Goal: Information Seeking & Learning: Learn about a topic

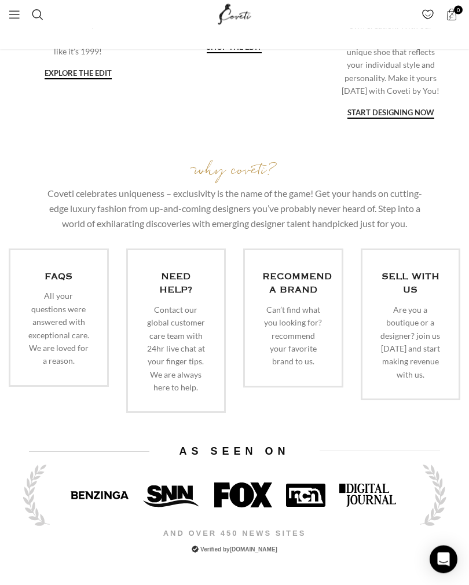
scroll to position [1846, 0]
click at [182, 301] on link "Infobox link" at bounding box center [176, 330] width 100 height 165
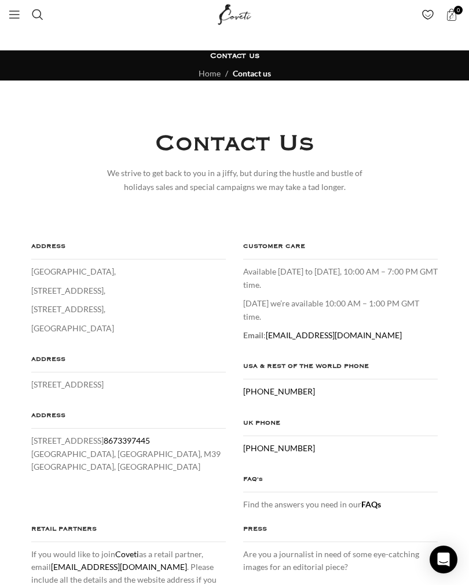
click at [21, 8] on link "Menu" at bounding box center [14, 14] width 23 height 23
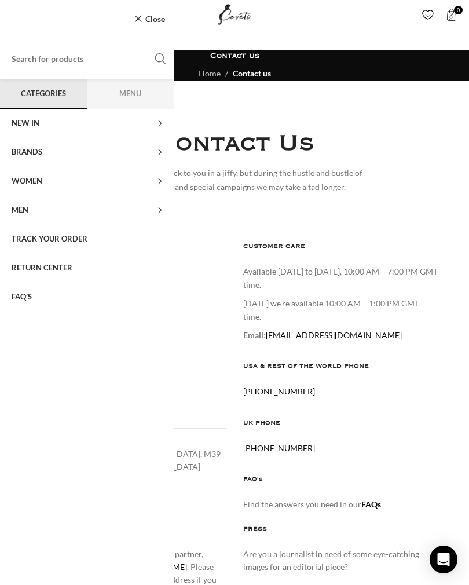
click at [31, 184] on span "WOMEN" at bounding box center [27, 181] width 31 height 9
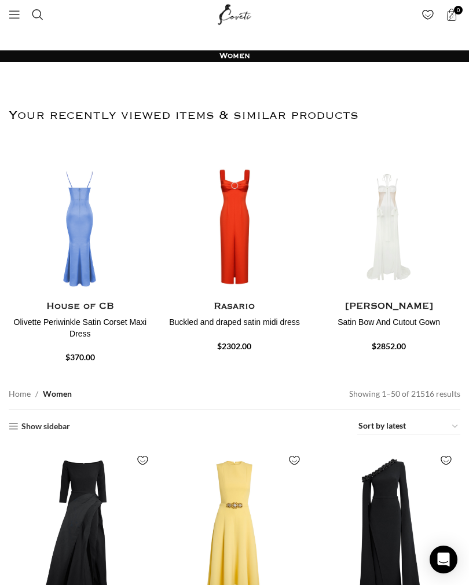
click at [241, 297] on img "3 / 30" at bounding box center [234, 366] width 143 height 139
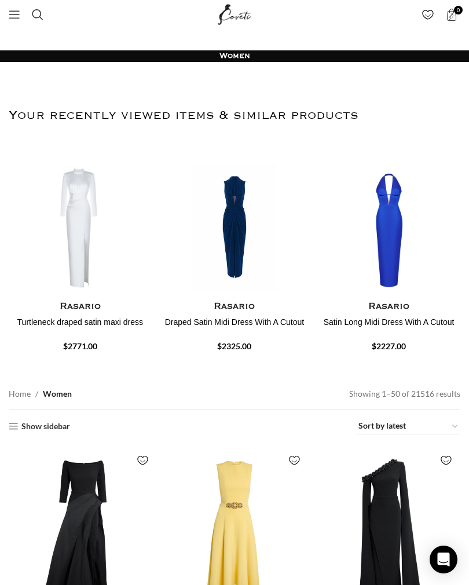
click at [16, 13] on span "Open mobile menu" at bounding box center [15, 15] width 12 height 12
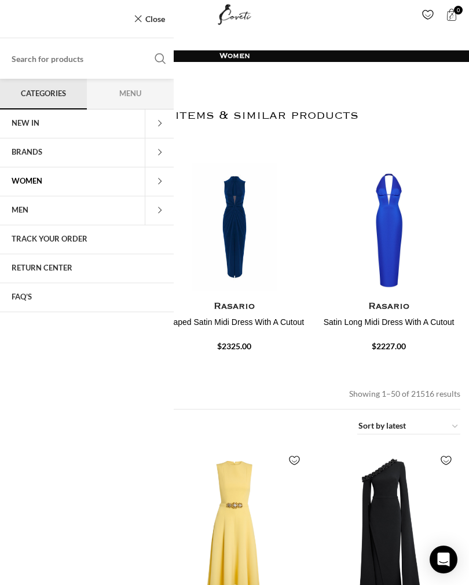
click at [30, 185] on span "WOMEN" at bounding box center [27, 181] width 31 height 9
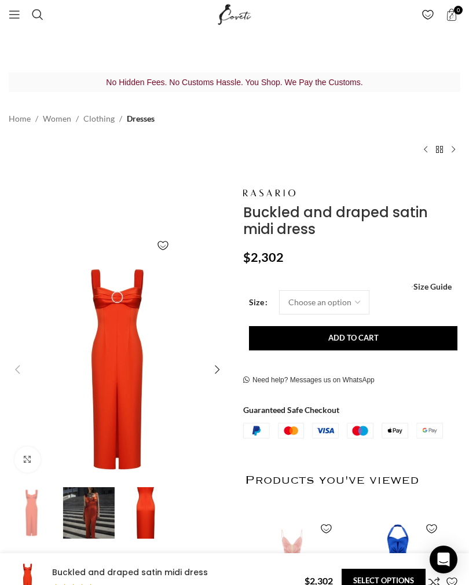
click at [91, 510] on img "2 / 3" at bounding box center [89, 513] width 52 height 52
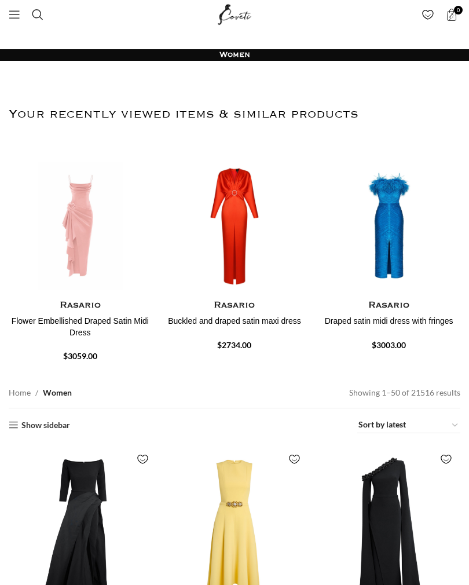
click at [19, 113] on h2 "Your recently viewed items & similar products" at bounding box center [235, 114] width 452 height 61
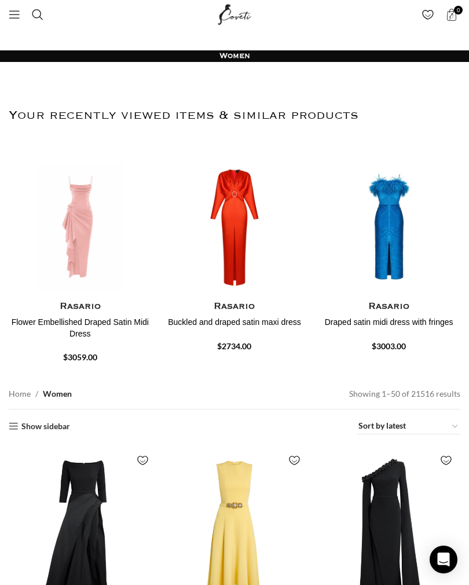
click at [19, 10] on span "Open mobile menu" at bounding box center [15, 15] width 12 height 12
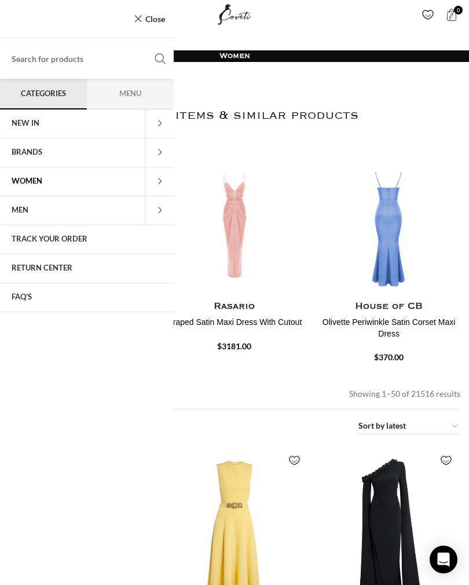
click at [159, 184] on span at bounding box center [159, 181] width 29 height 29
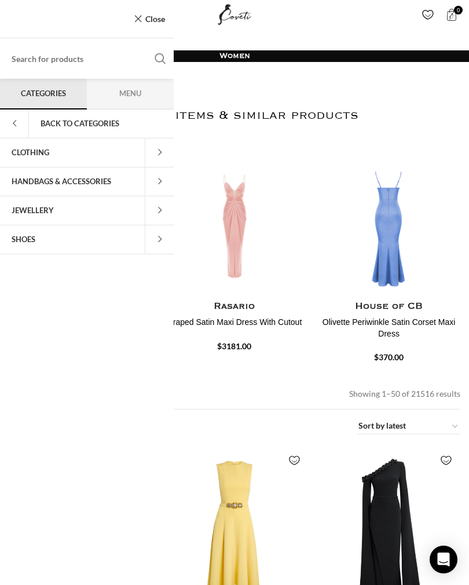
click at [160, 153] on span at bounding box center [159, 152] width 29 height 29
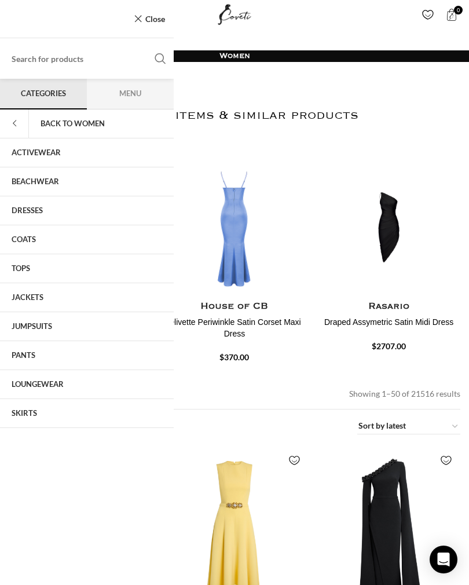
click at [33, 213] on link "DRESSES" at bounding box center [87, 210] width 174 height 29
click at [32, 209] on link "DRESSES" at bounding box center [87, 210] width 174 height 29
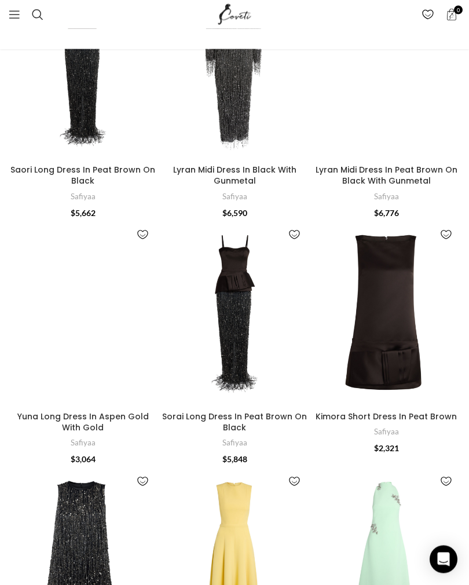
scroll to position [719, 0]
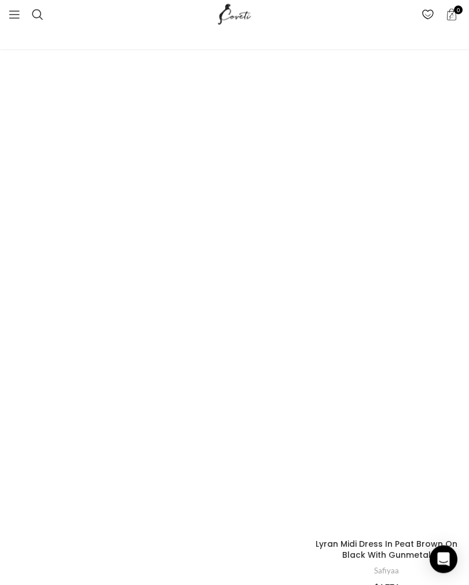
scroll to position [1028, 0]
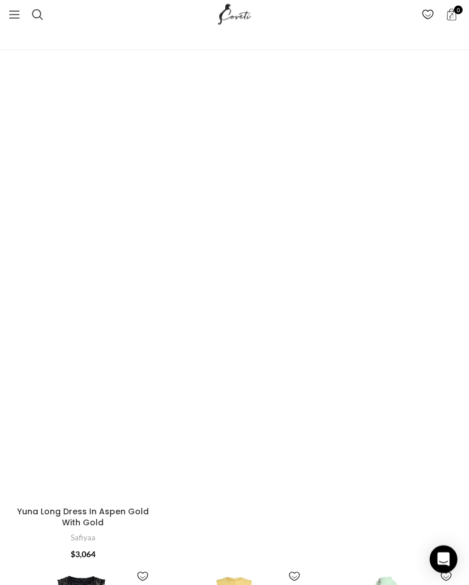
scroll to position [1990, 0]
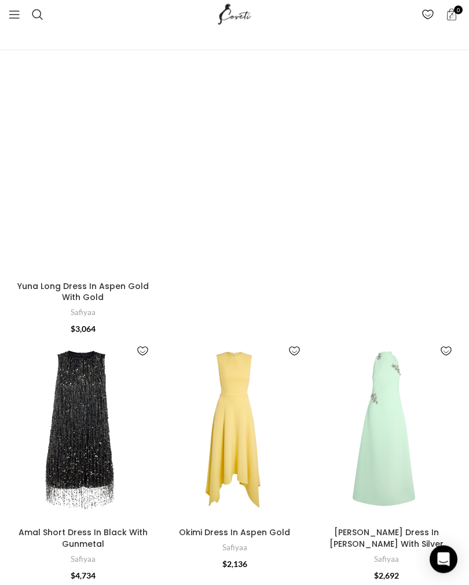
scroll to position [2219, 0]
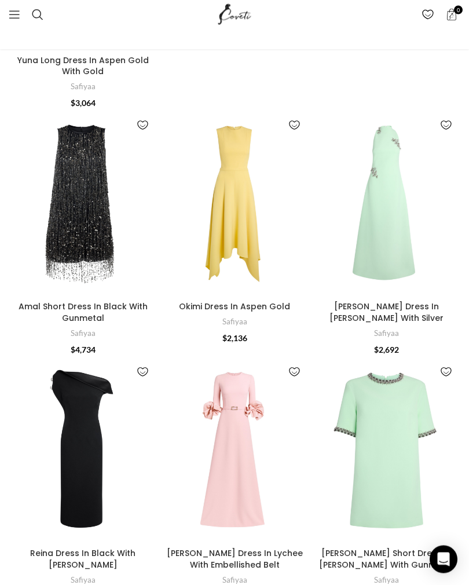
scroll to position [2442, 0]
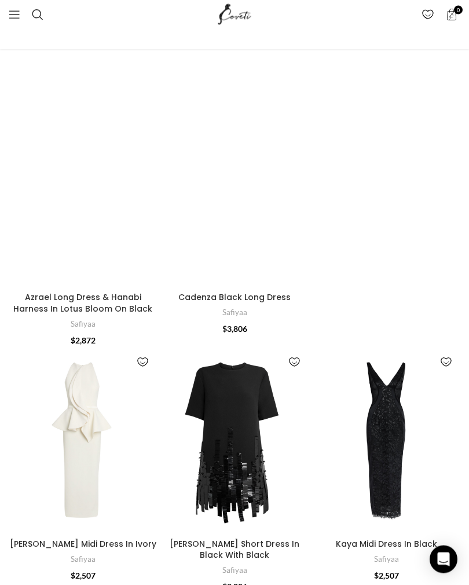
scroll to position [4134, 0]
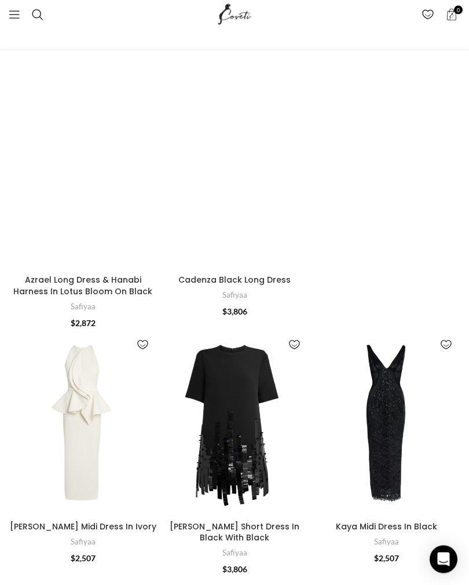
scroll to position [4138, 0]
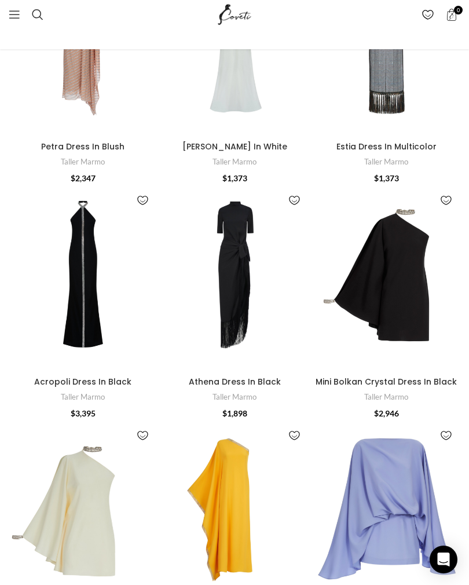
scroll to position [1649, 0]
click at [83, 211] on img "Acropoli Dress In Black" at bounding box center [83, 278] width 148 height 185
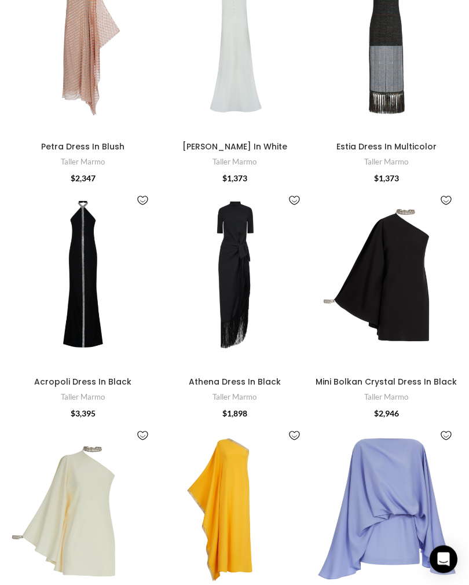
scroll to position [1649, 0]
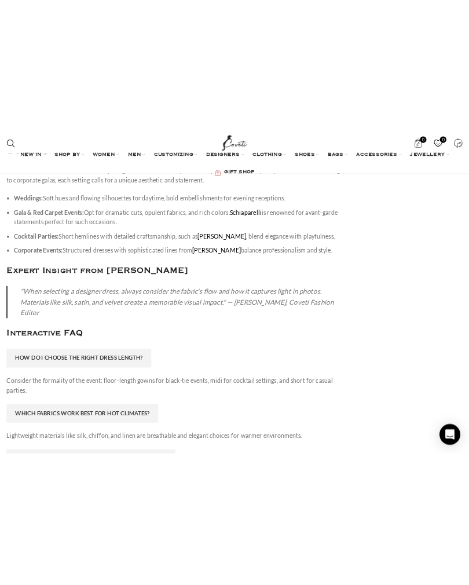
scroll to position [5855, 0]
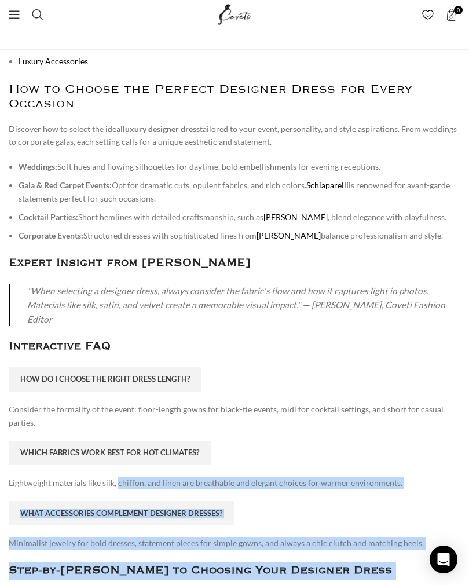
click at [400, 368] on div "How do I choose the right dress length? Consider the formality of the event: fl…" at bounding box center [235, 458] width 452 height 183
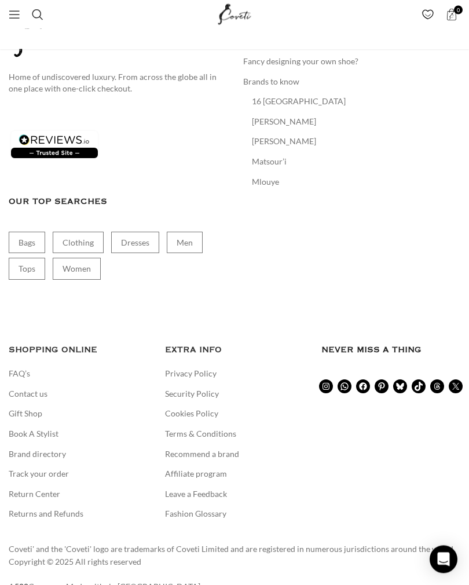
scroll to position [6594, 0]
click at [27, 368] on link "FAQ’s" at bounding box center [20, 374] width 23 height 12
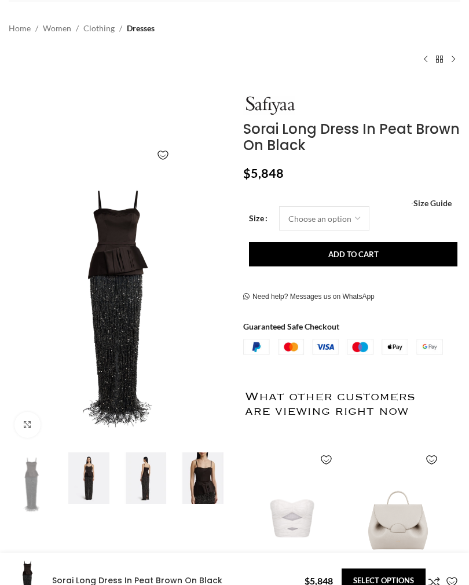
scroll to position [90, 0]
click at [140, 488] on img at bounding box center [146, 478] width 52 height 52
click at [78, 484] on img at bounding box center [89, 478] width 52 height 52
click at [83, 484] on img at bounding box center [89, 478] width 52 height 52
click at [147, 477] on img at bounding box center [146, 478] width 52 height 52
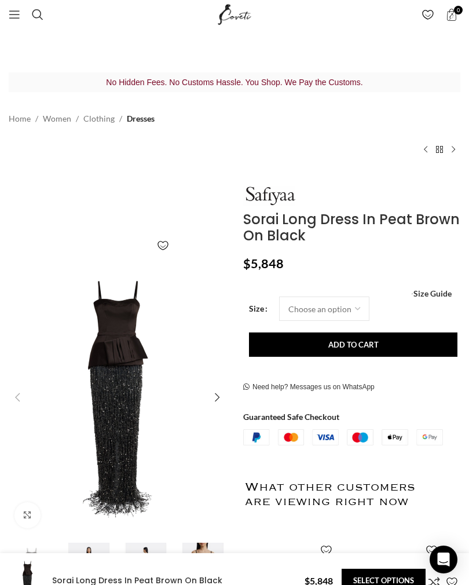
scroll to position [0, 125]
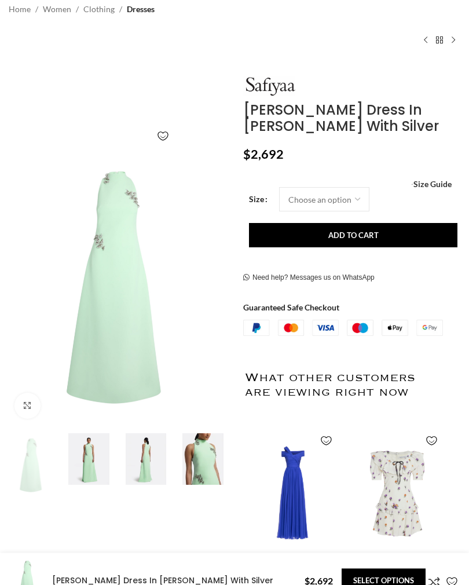
scroll to position [111, 0]
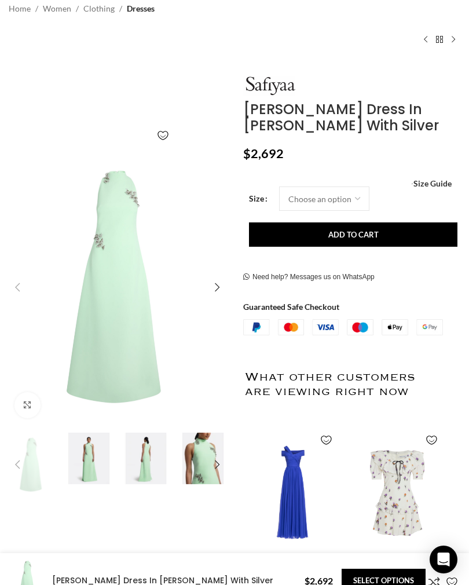
click at [200, 470] on div "Add to wishlist Click to enlarge" at bounding box center [117, 295] width 223 height 438
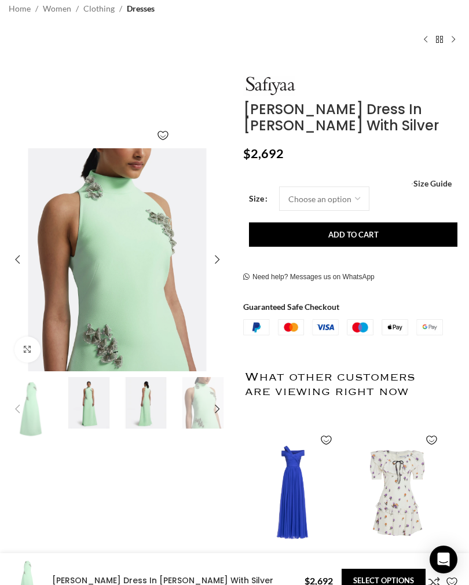
click at [155, 415] on img "3 / 5" at bounding box center [146, 403] width 52 height 52
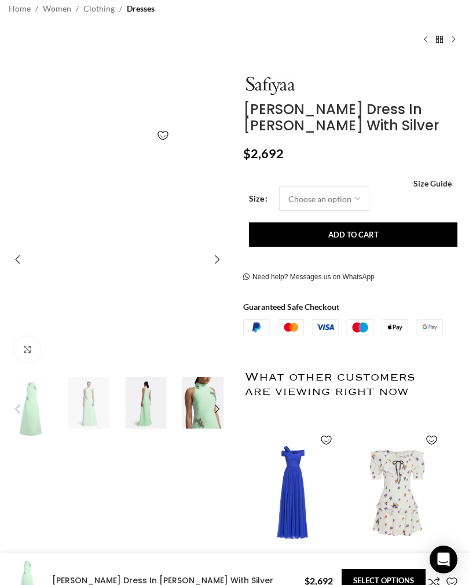
click at [96, 397] on img "2 / 5" at bounding box center [89, 403] width 52 height 52
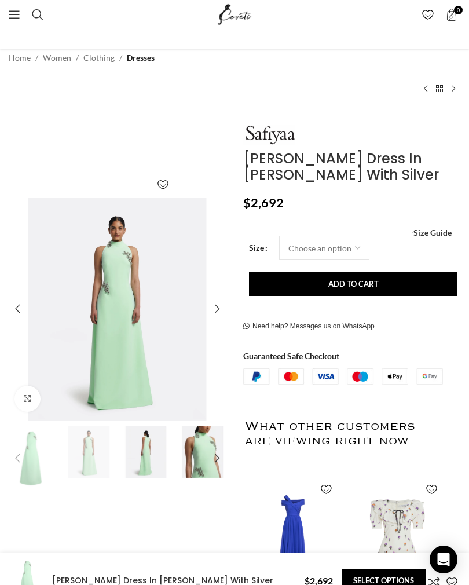
scroll to position [0, 0]
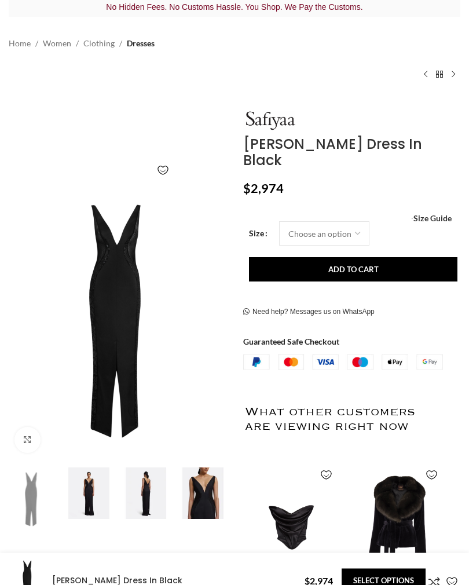
scroll to position [75, 0]
click at [84, 495] on img at bounding box center [89, 493] width 52 height 52
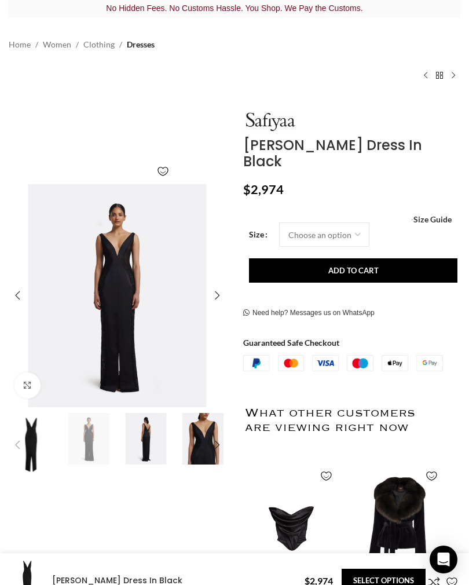
click at [87, 464] on img "2 / 5" at bounding box center [89, 439] width 52 height 52
click at [151, 438] on img "3 / 5" at bounding box center [146, 439] width 52 height 52
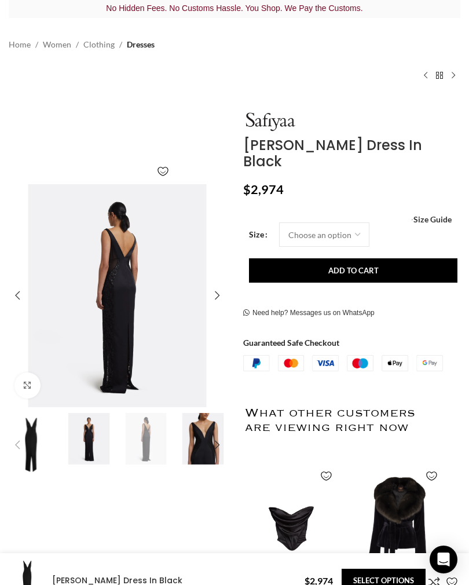
click at [211, 449] on div "Next slide" at bounding box center [217, 444] width 23 height 23
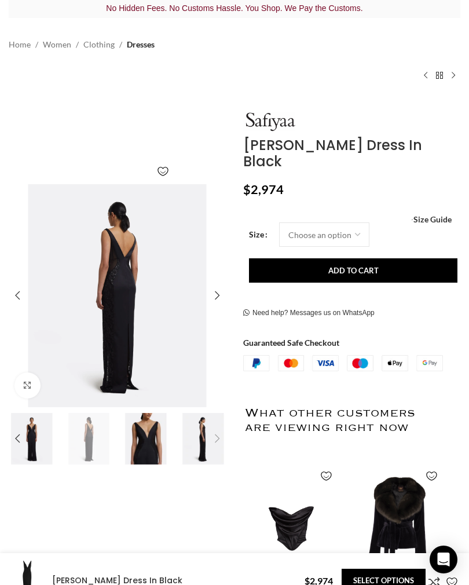
click at [144, 440] on img "4 / 5" at bounding box center [146, 439] width 52 height 52
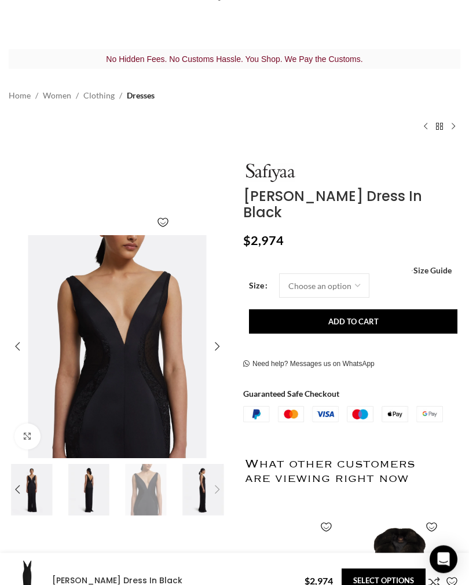
scroll to position [0, 0]
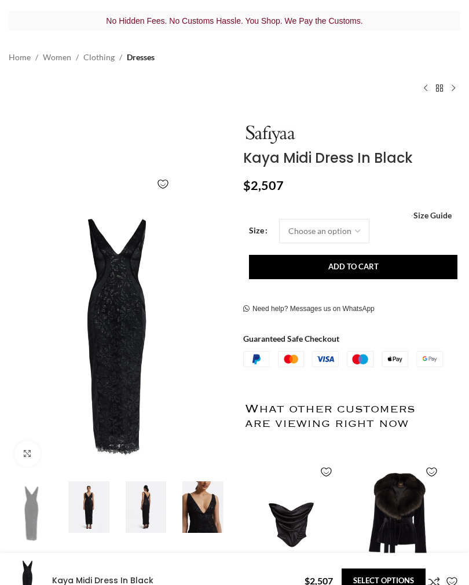
scroll to position [63, 0]
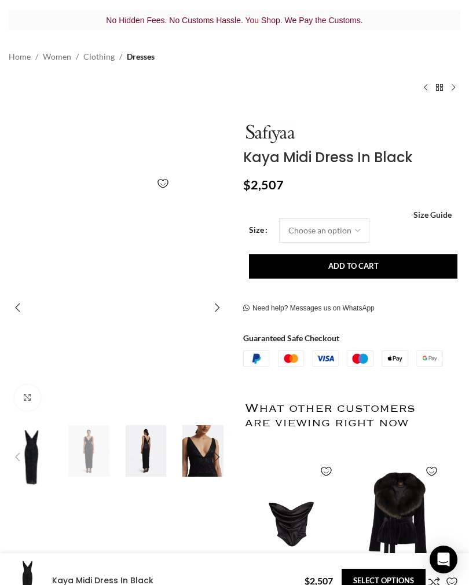
click at [87, 477] on img "2 / 5" at bounding box center [89, 451] width 52 height 52
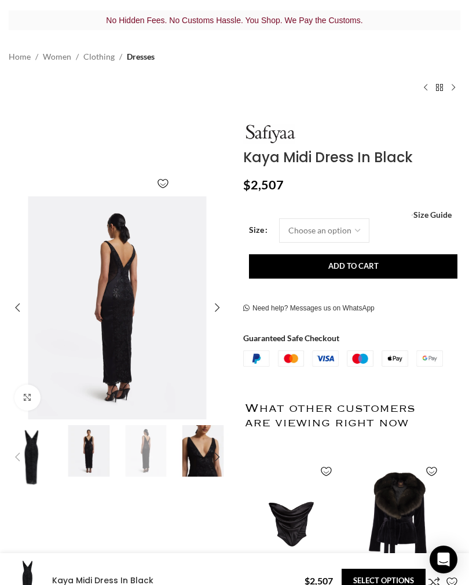
click at [143, 466] on img "3 / 5" at bounding box center [146, 451] width 52 height 52
click at [109, 334] on img "3 / 5" at bounding box center [117, 307] width 223 height 223
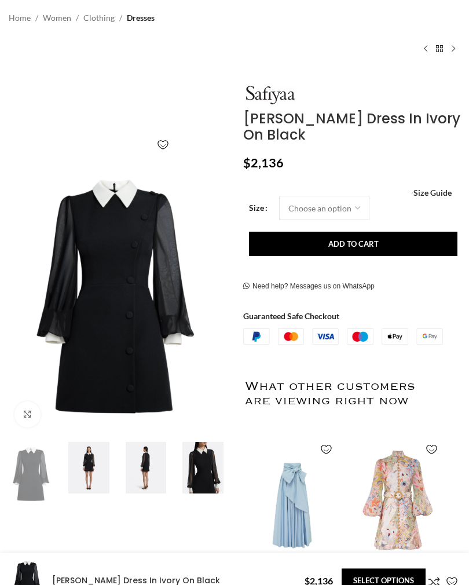
scroll to position [100, 0]
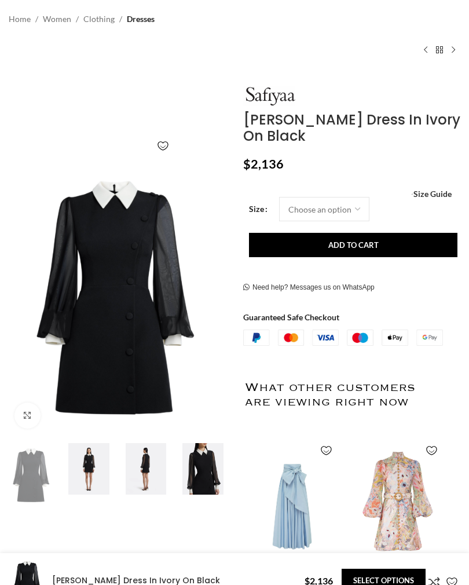
click at [198, 475] on img at bounding box center [203, 469] width 52 height 52
click at [139, 477] on img at bounding box center [146, 469] width 52 height 52
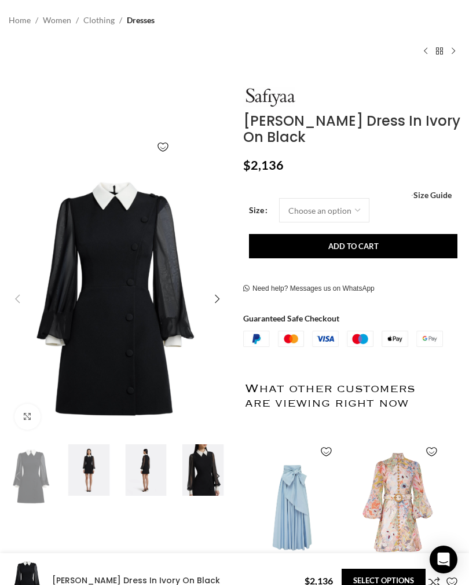
click at [92, 465] on img "2 / 5" at bounding box center [89, 470] width 52 height 52
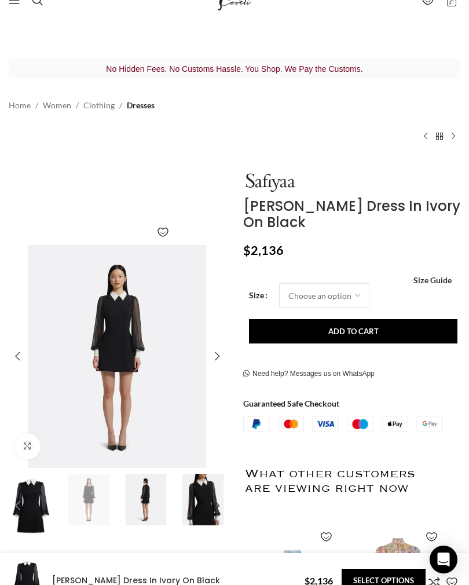
scroll to position [0, 0]
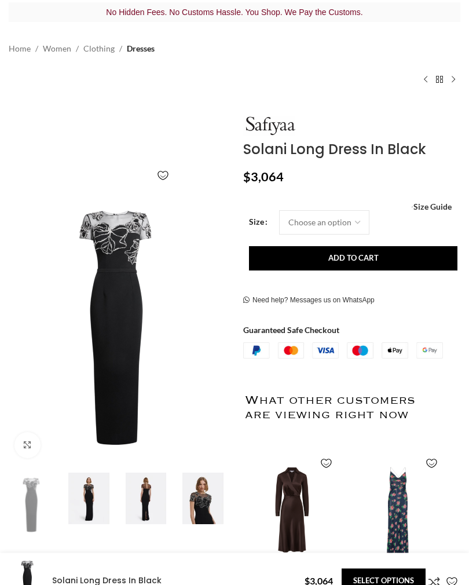
scroll to position [71, 0]
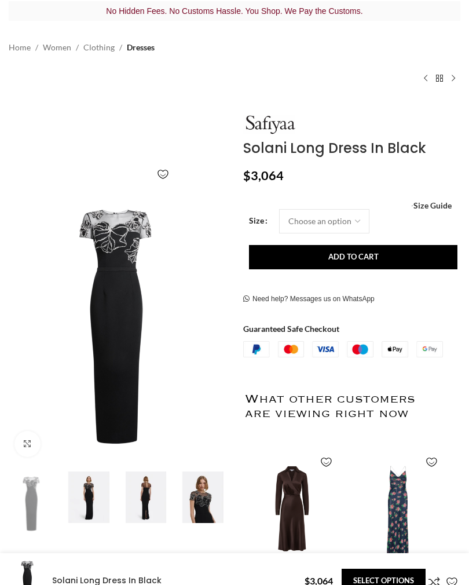
click at [96, 494] on img at bounding box center [89, 497] width 52 height 52
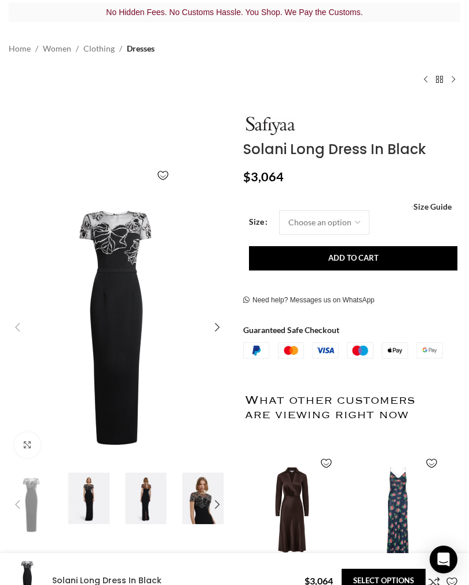
click at [91, 496] on img "2 / 5" at bounding box center [89, 499] width 52 height 52
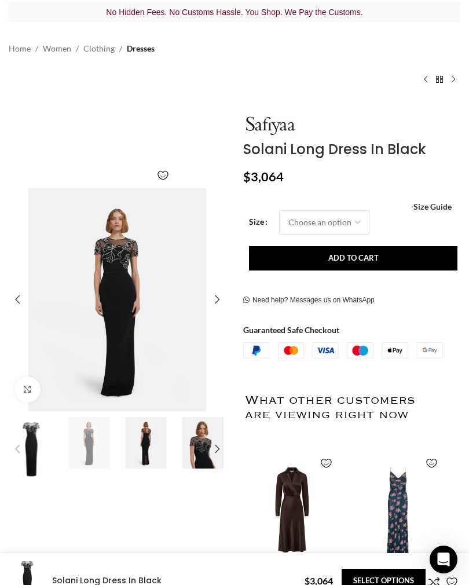
click at [118, 288] on img "2 / 5" at bounding box center [117, 299] width 223 height 223
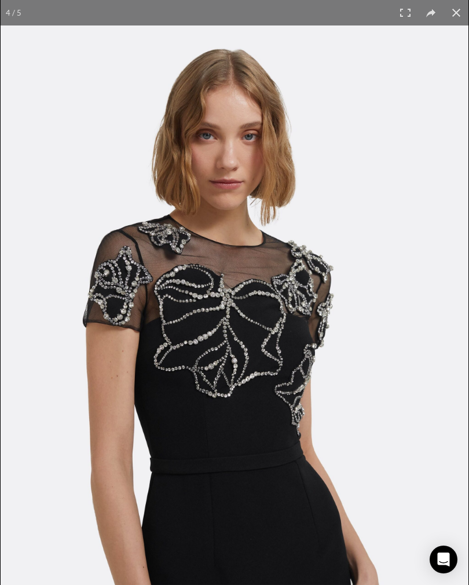
scroll to position [0, 47]
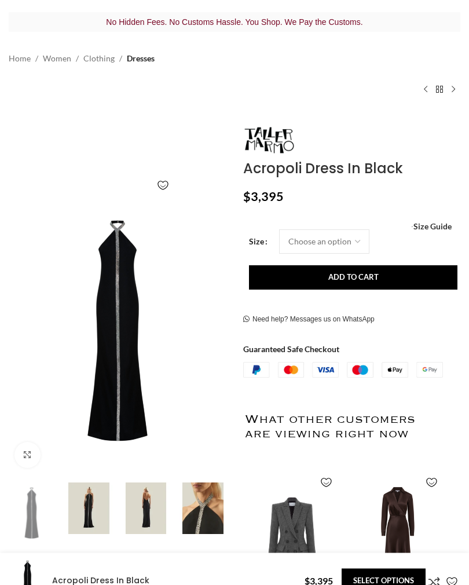
scroll to position [63, 0]
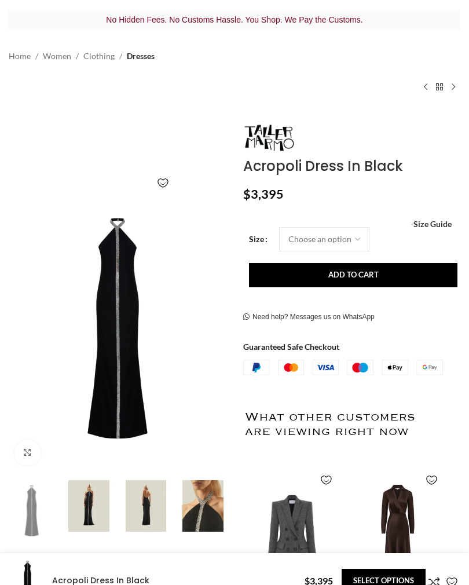
click at [199, 515] on img at bounding box center [203, 506] width 52 height 52
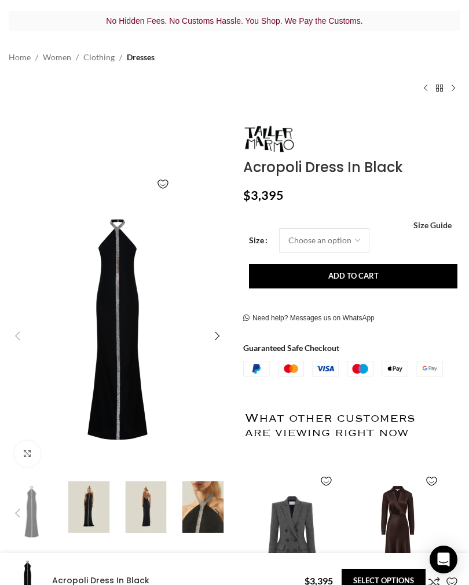
click at [207, 509] on div "Next slide" at bounding box center [217, 513] width 23 height 23
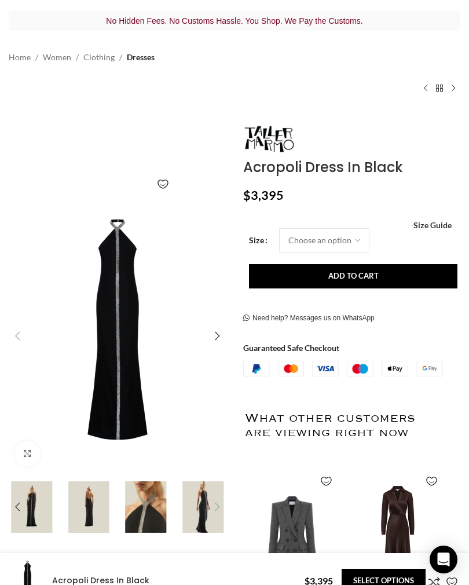
click at [149, 515] on img "4 / 5" at bounding box center [146, 507] width 52 height 52
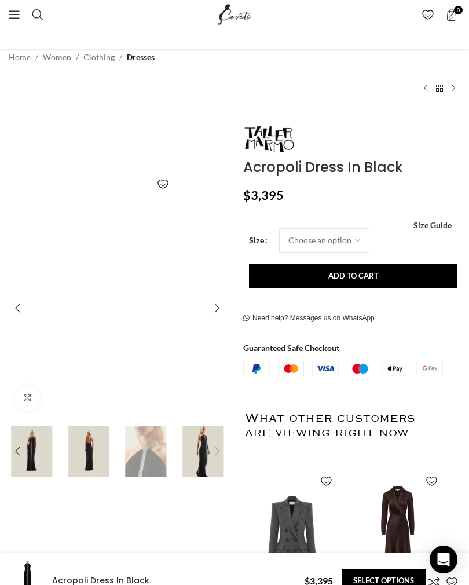
scroll to position [0, 0]
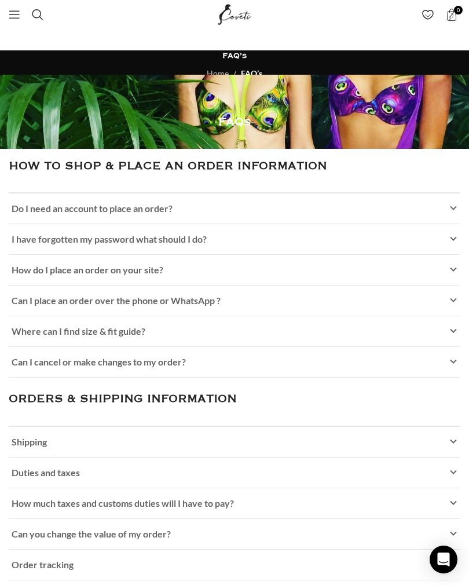
click at [445, 209] on link "Do I need an account to place an order?" at bounding box center [234, 208] width 451 height 30
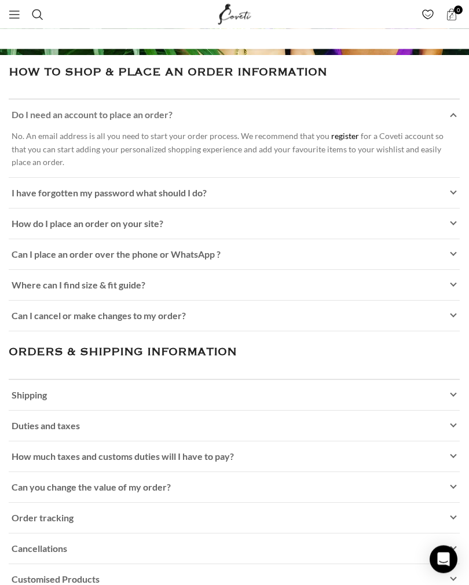
scroll to position [94, 0]
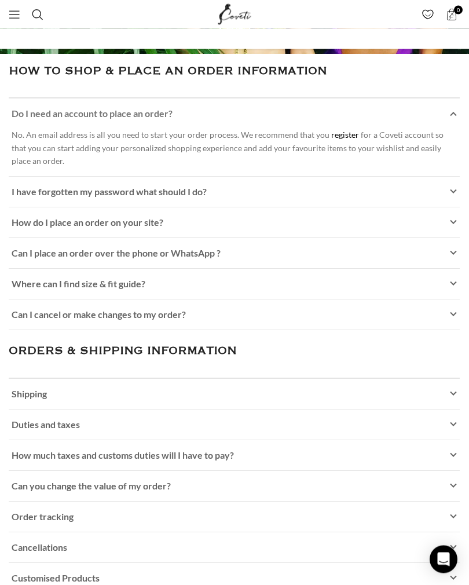
click at [408, 287] on link "Where can I find size & fit guide?" at bounding box center [234, 284] width 451 height 30
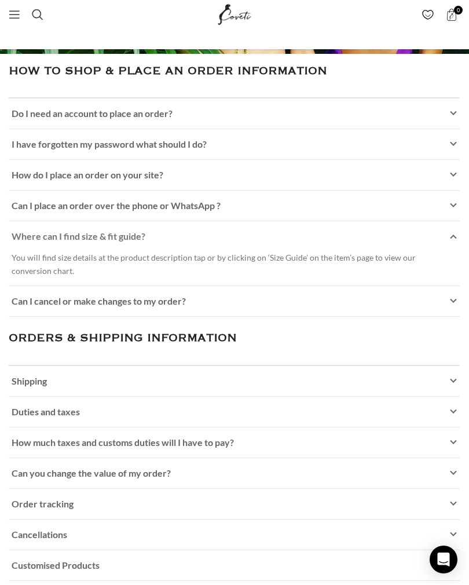
click at [446, 385] on link "Shipping" at bounding box center [234, 381] width 451 height 30
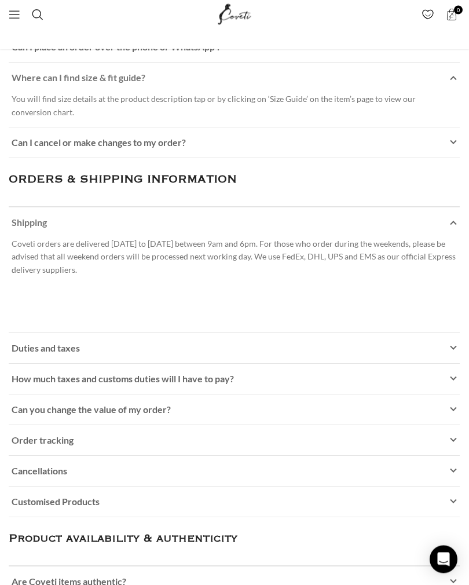
scroll to position [255, 0]
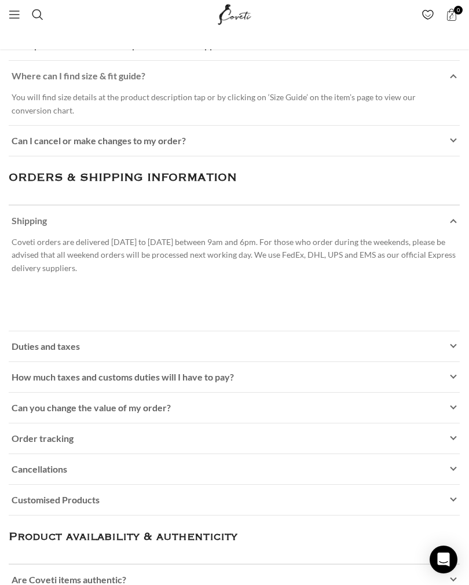
click at [426, 377] on link "How much taxes and customs duties will I have to pay?" at bounding box center [234, 377] width 451 height 30
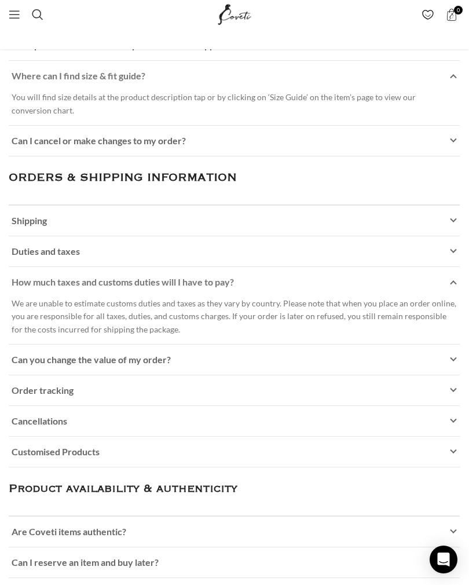
click at [449, 355] on link "Can you change the value of my order?" at bounding box center [234, 360] width 451 height 30
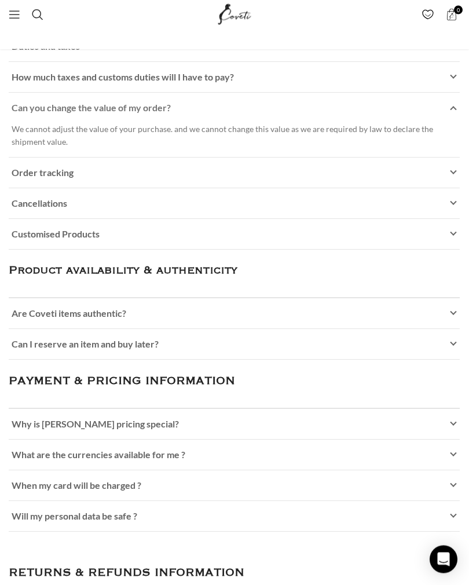
scroll to position [462, 0]
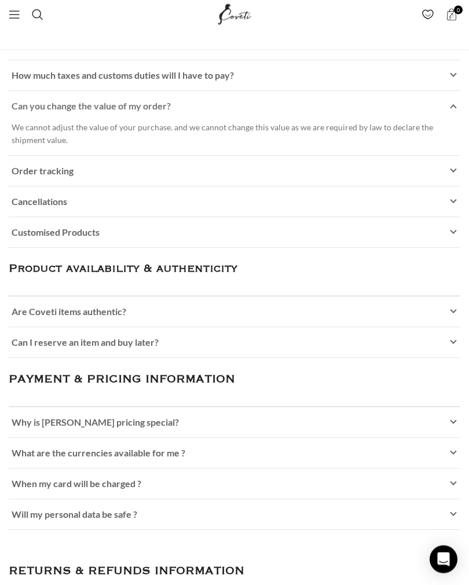
click at [331, 313] on link "Are Coveti items authentic?" at bounding box center [234, 312] width 451 height 30
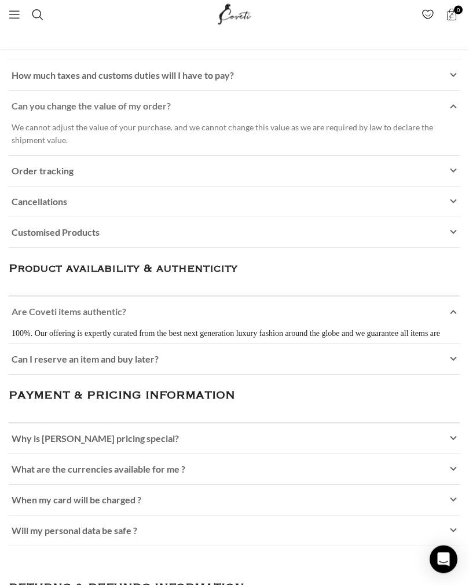
scroll to position [462, 0]
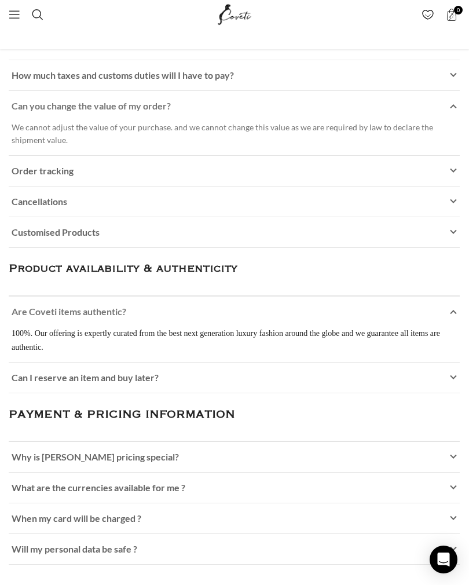
click at [351, 381] on link "Can I reserve an item and buy later?" at bounding box center [234, 378] width 451 height 30
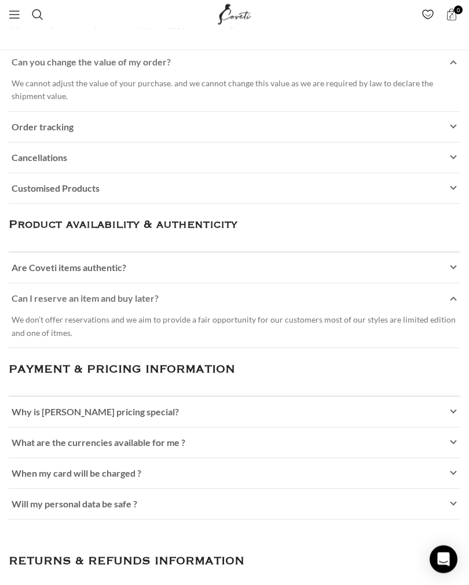
scroll to position [506, 0]
click at [447, 411] on link "Why is Coveti pricing special?" at bounding box center [234, 412] width 451 height 30
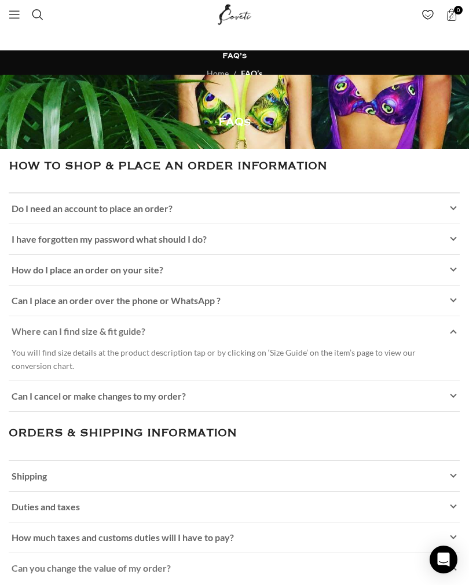
click at [21, 12] on link "Menu" at bounding box center [14, 14] width 23 height 23
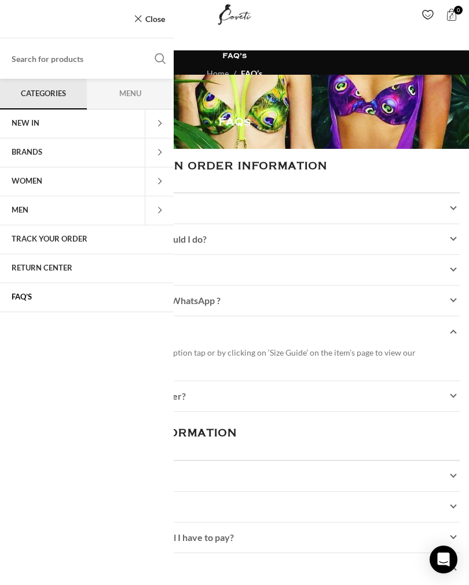
click at [156, 16] on link "Close" at bounding box center [149, 19] width 31 height 14
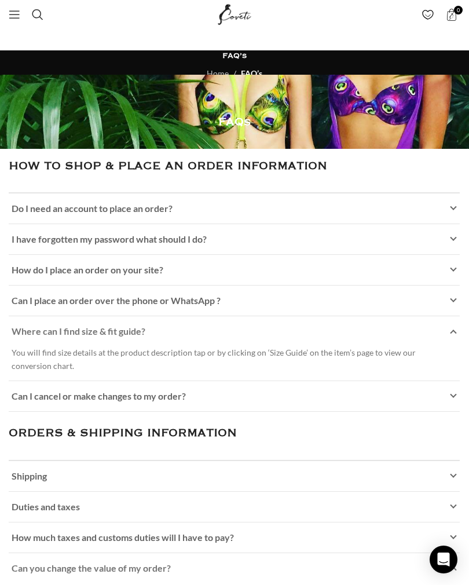
click at [430, 13] on span at bounding box center [428, 15] width 12 height 12
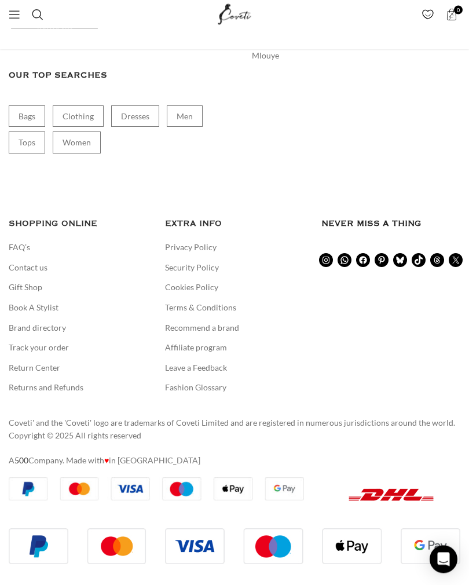
scroll to position [518, 0]
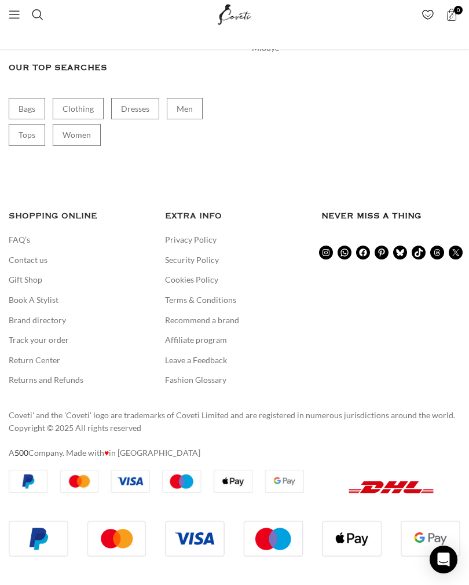
click at [20, 281] on link "Gift Shop" at bounding box center [26, 280] width 35 height 12
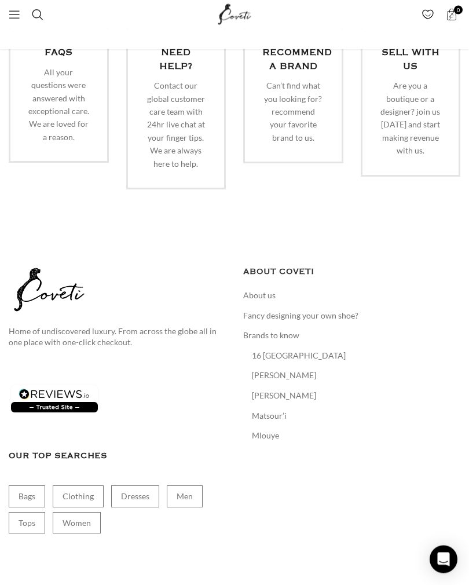
scroll to position [1726, 0]
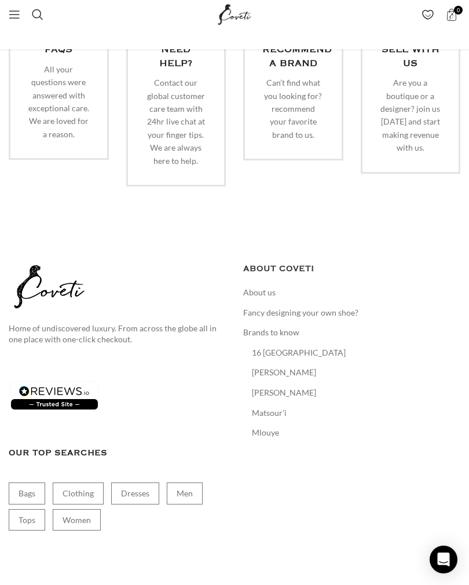
click at [60, 380] on img at bounding box center [55, 396] width 92 height 32
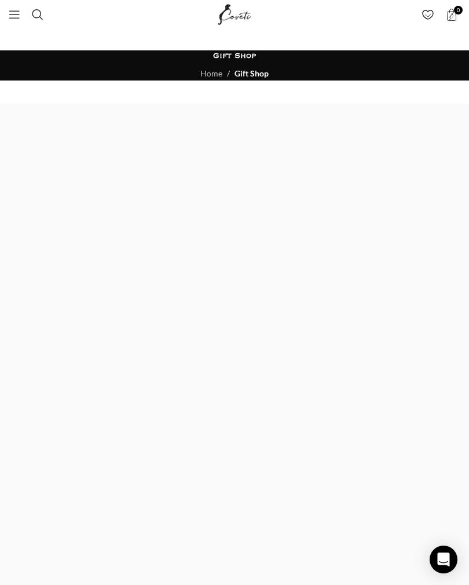
click at [9, 7] on link "Menu" at bounding box center [14, 14] width 23 height 23
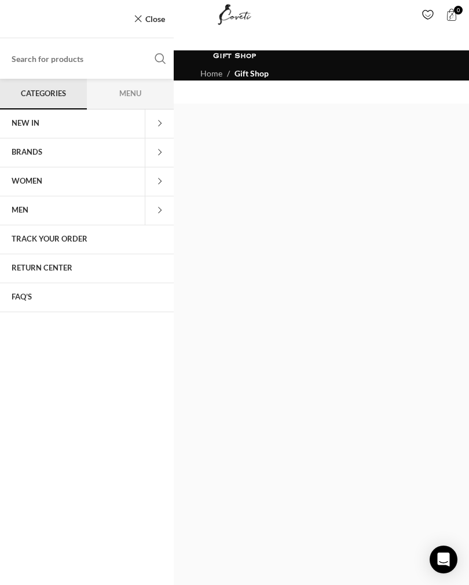
click at [42, 122] on link "NEW IN" at bounding box center [72, 123] width 145 height 29
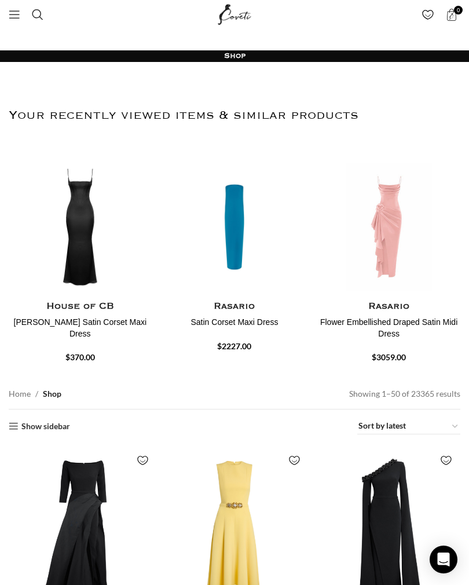
click at [240, 297] on img "6 / 30" at bounding box center [234, 366] width 143 height 139
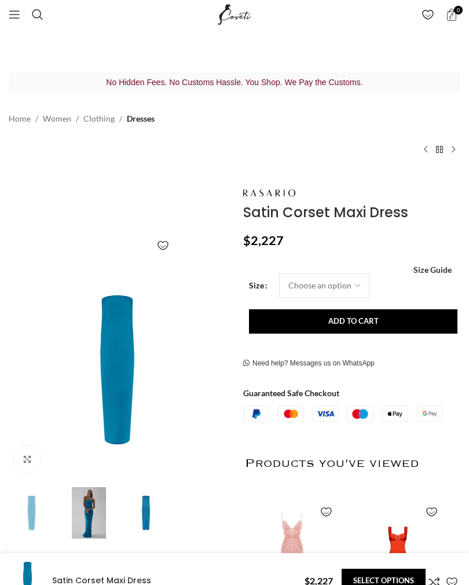
click at [101, 504] on img at bounding box center [89, 513] width 52 height 52
click at [151, 507] on img at bounding box center [146, 513] width 52 height 52
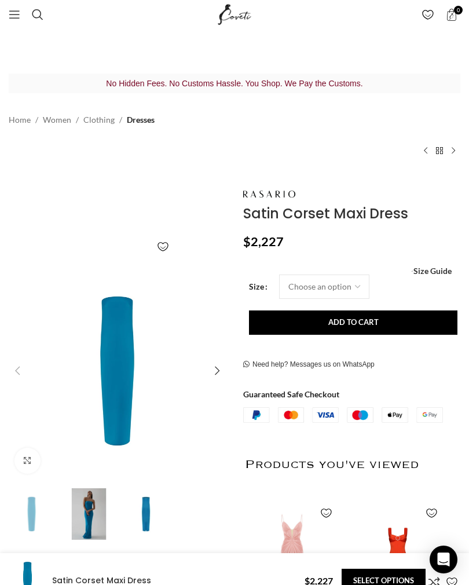
click at [141, 360] on img "1 / 3" at bounding box center [117, 370] width 223 height 223
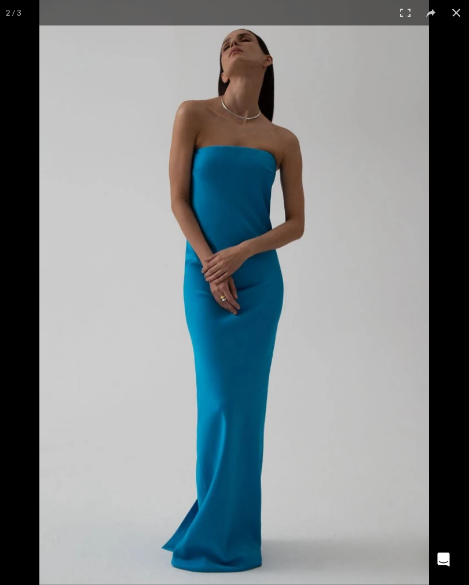
scroll to position [0, 249]
